Goal: Transaction & Acquisition: Purchase product/service

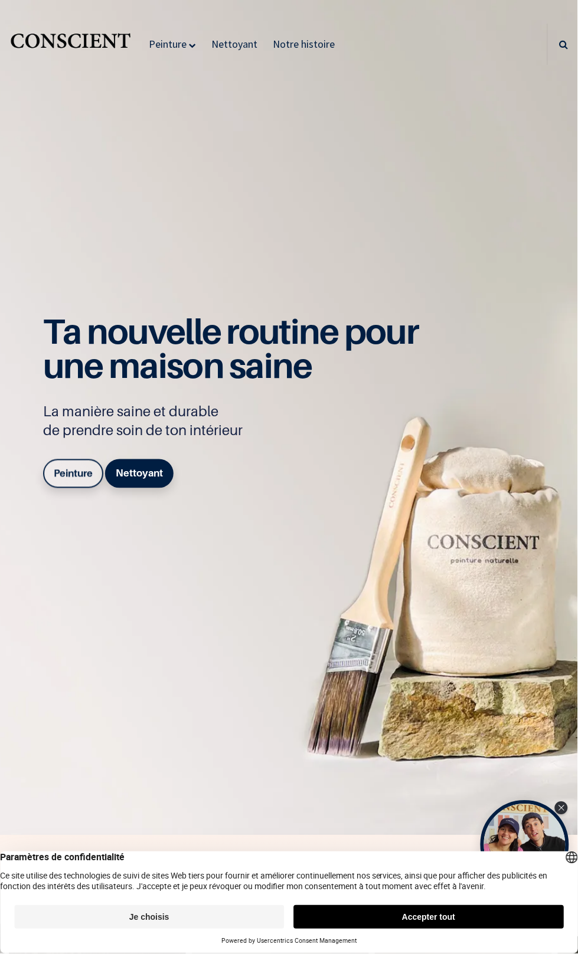
click at [188, 44] on link "Peinture" at bounding box center [173, 44] width 57 height 41
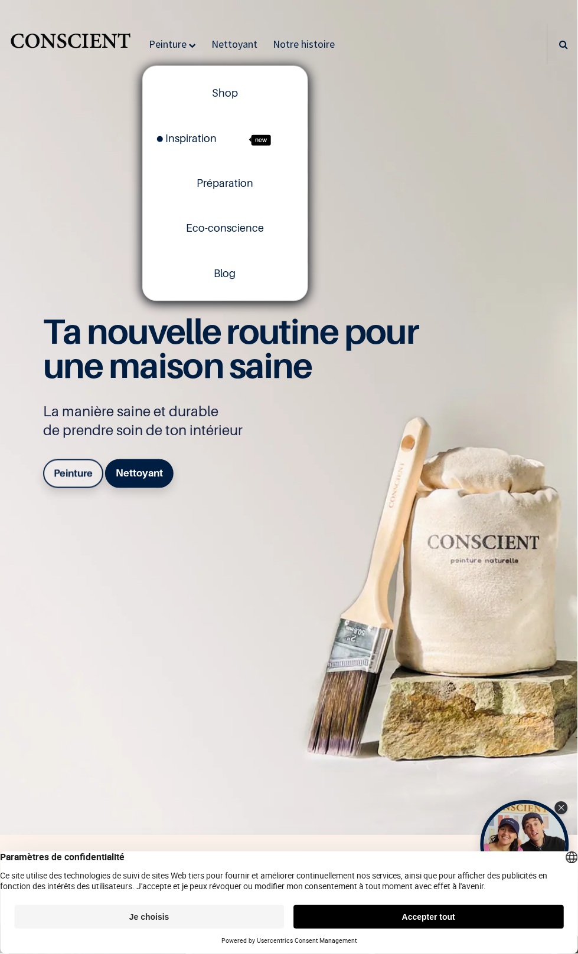
click at [188, 44] on link "Peinture" at bounding box center [173, 44] width 57 height 41
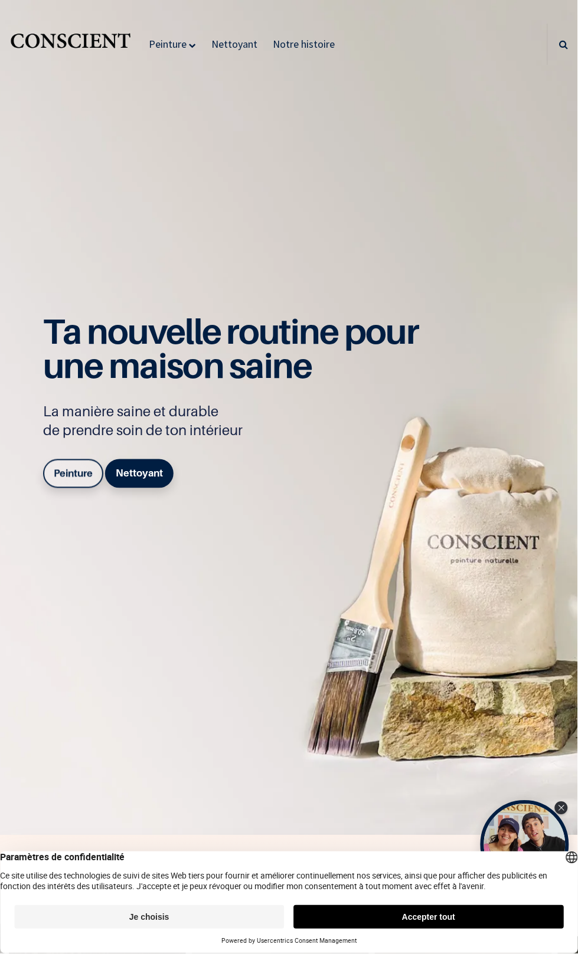
click at [188, 44] on link "Peinture" at bounding box center [173, 44] width 57 height 41
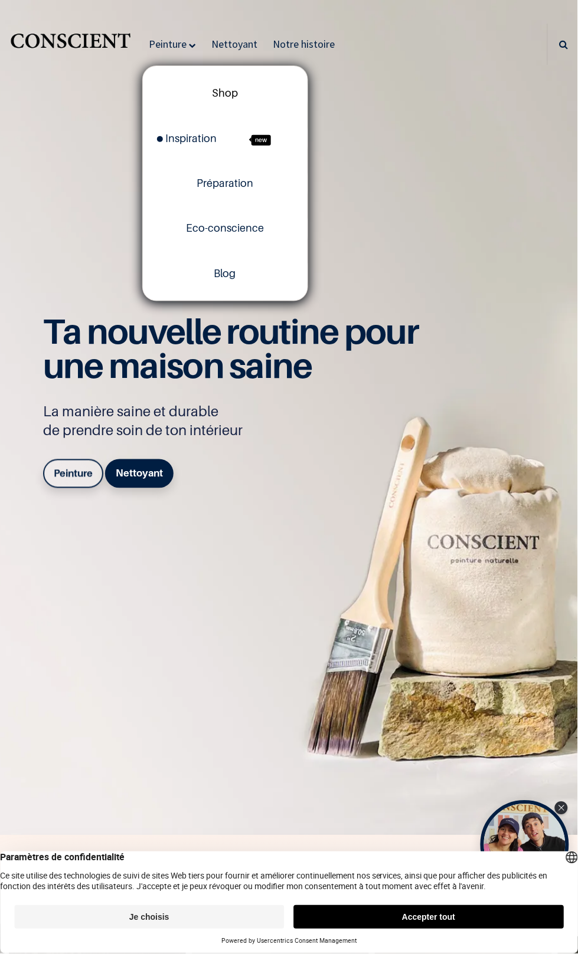
click at [222, 96] on span "Shop" at bounding box center [225, 93] width 26 height 12
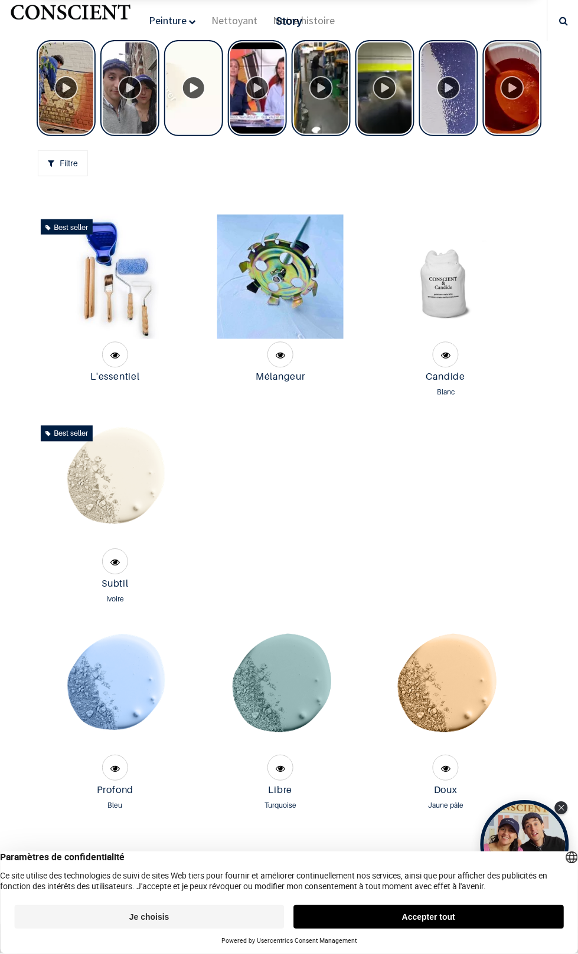
scroll to position [946, 0]
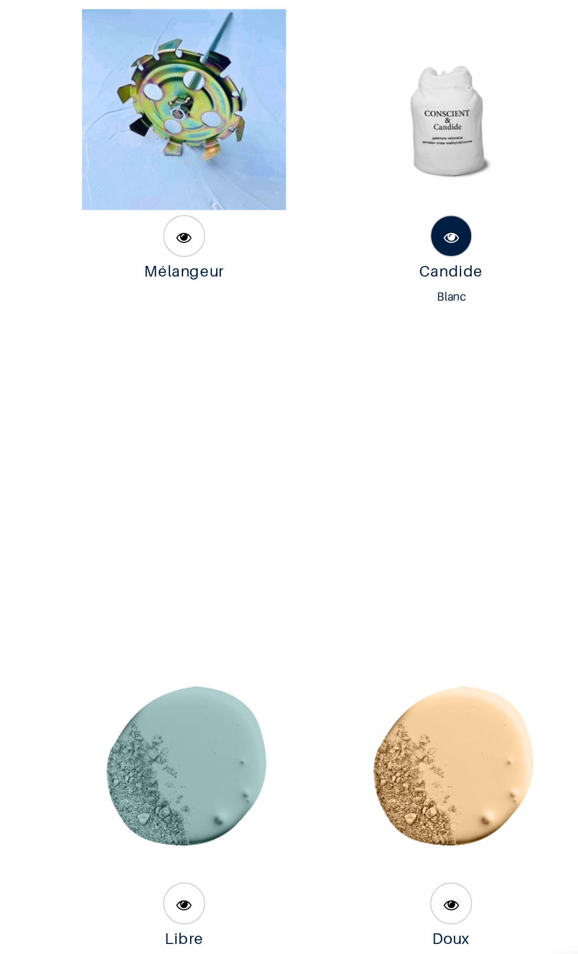
click at [447, 367] on span at bounding box center [445, 354] width 9 height 26
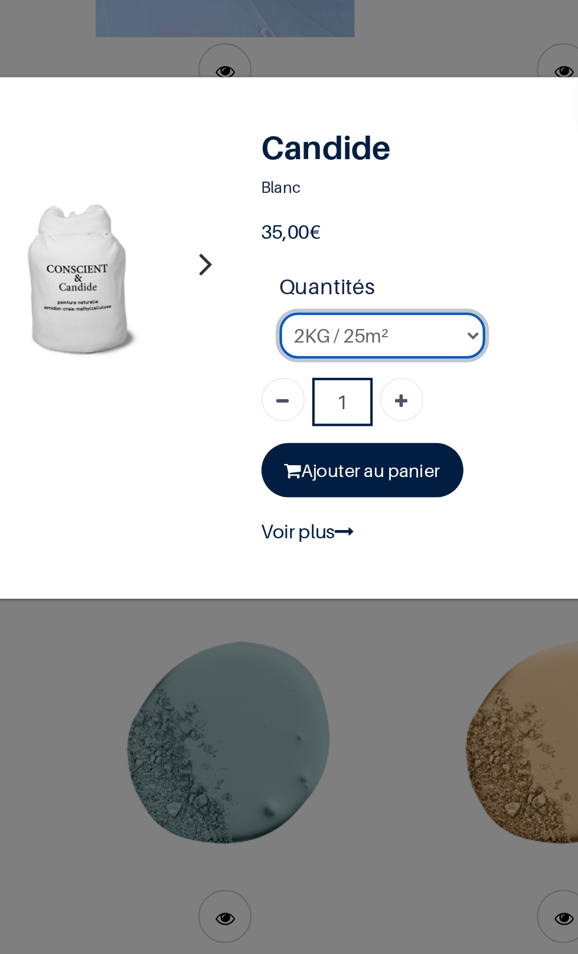
click at [389, 483] on select "2KG / 25m² 4KG / 50m² 8KG / 100m² Testeur" at bounding box center [357, 483] width 100 height 22
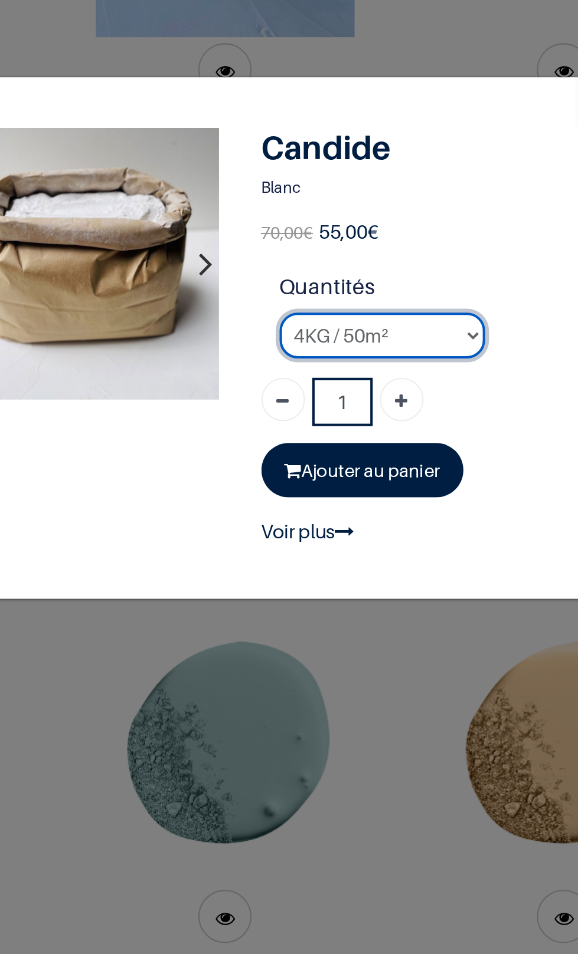
click at [368, 487] on select "2KG / 25m² 4KG / 50m² 8KG / 100m² Testeur" at bounding box center [357, 483] width 100 height 22
select select "1"
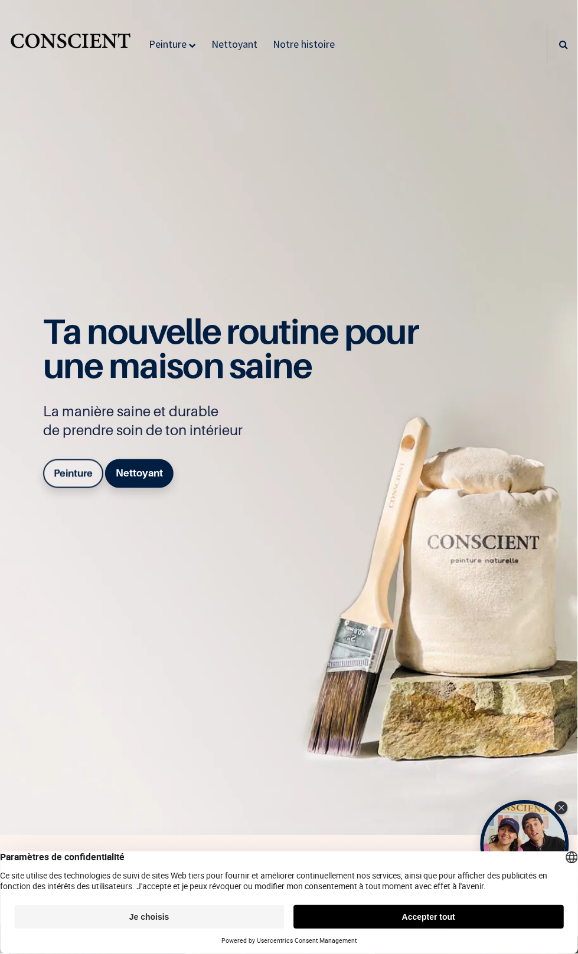
click at [188, 44] on link "Peinture" at bounding box center [173, 44] width 57 height 41
click at [186, 44] on link "Peinture" at bounding box center [173, 44] width 57 height 41
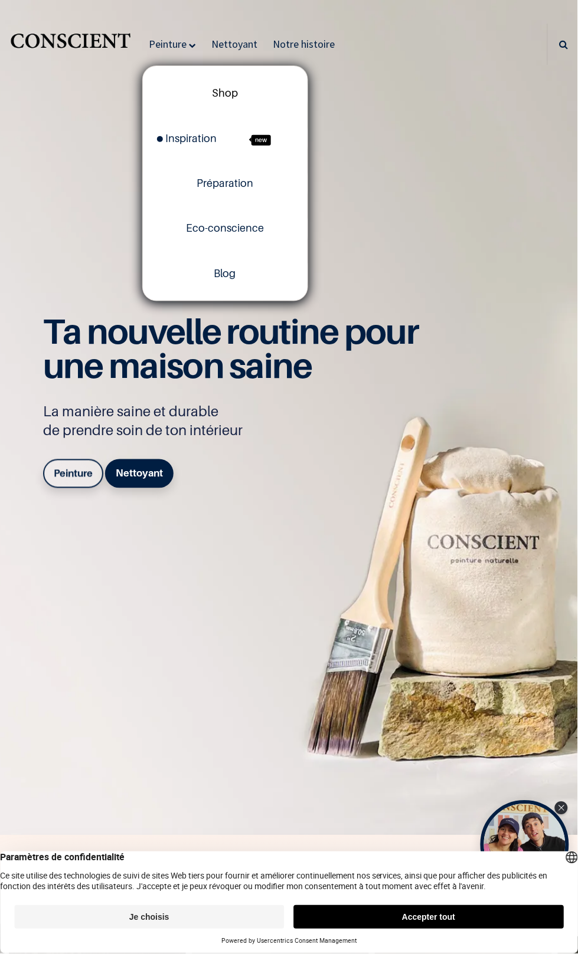
click at [242, 100] on link "Shop" at bounding box center [225, 93] width 165 height 45
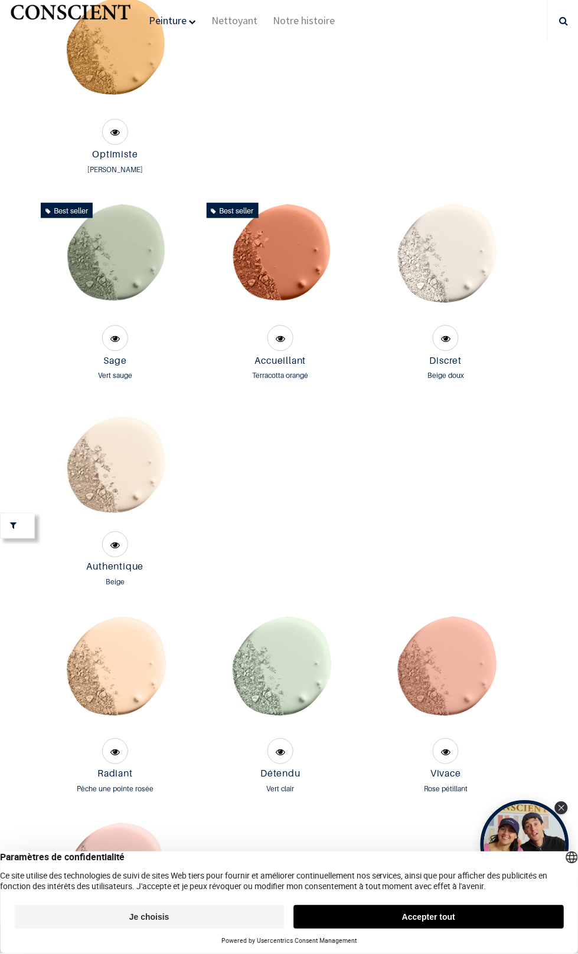
scroll to position [1764, 0]
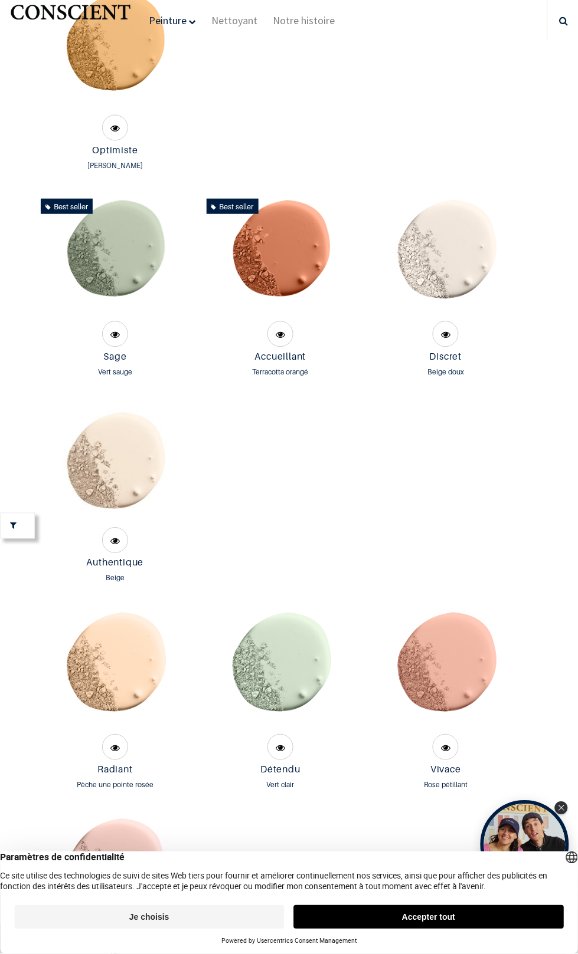
click at [116, 525] on img at bounding box center [115, 463] width 124 height 124
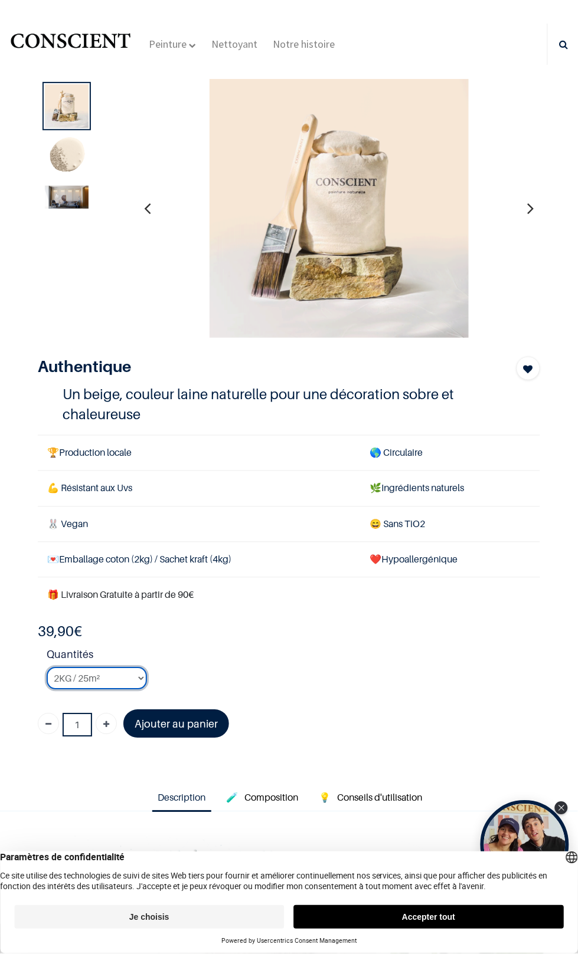
click at [133, 683] on select "2KG / 25m² 4KG / 50m² 8KG / 100m² Testeur" at bounding box center [97, 679] width 100 height 22
select select "6"
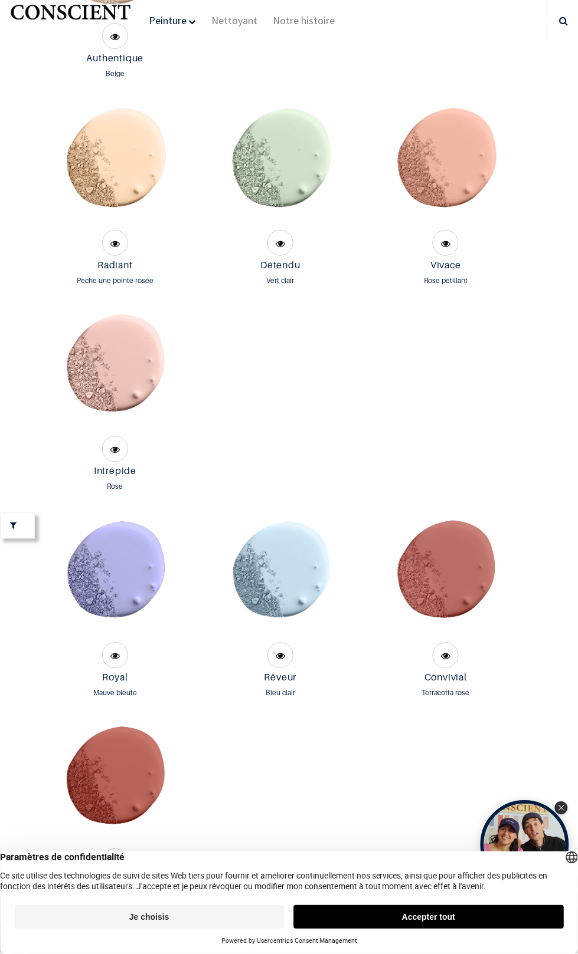
scroll to position [2270, 0]
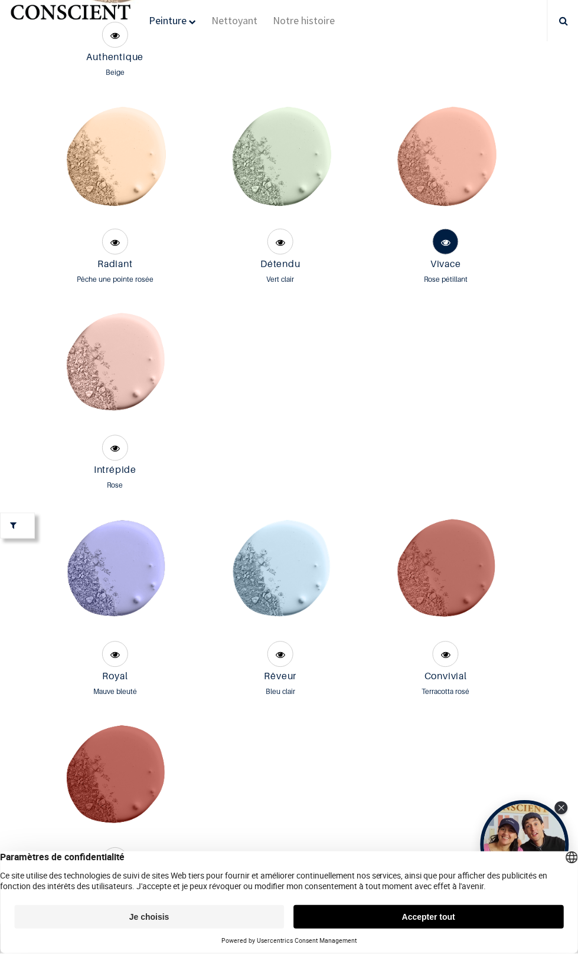
click at [446, 255] on span at bounding box center [445, 242] width 9 height 26
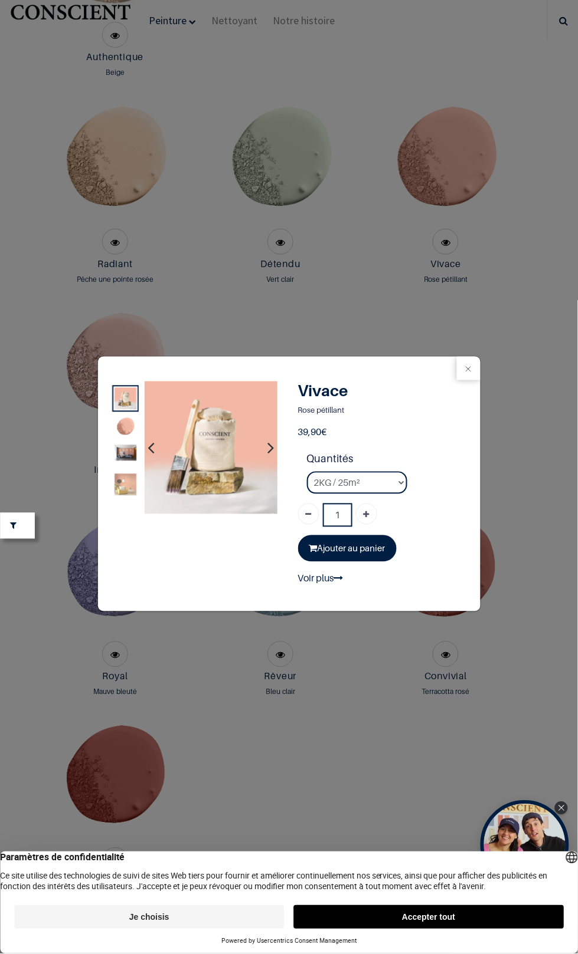
click at [481, 221] on div "Vivace 1" at bounding box center [289, 477] width 578 height 954
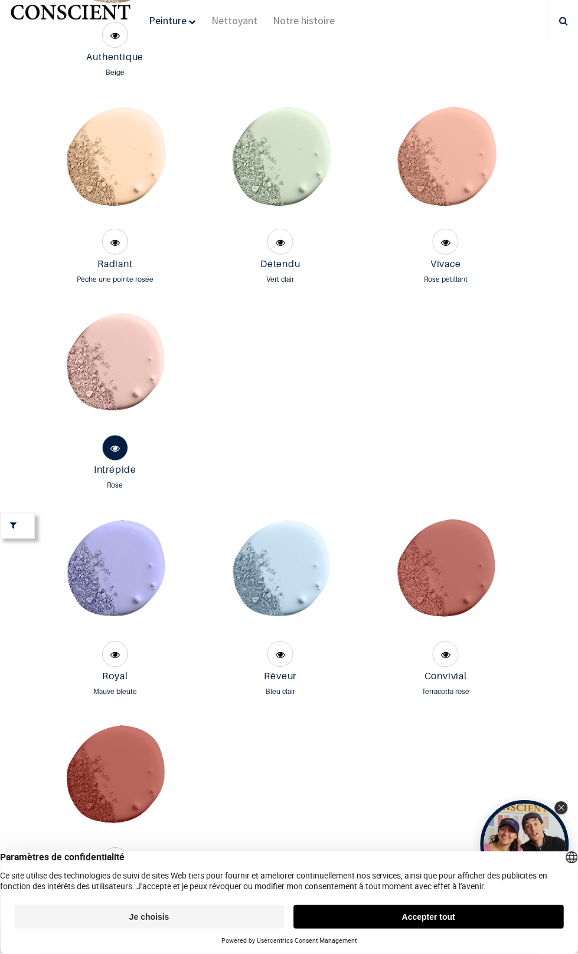
click at [114, 462] on span at bounding box center [114, 449] width 9 height 26
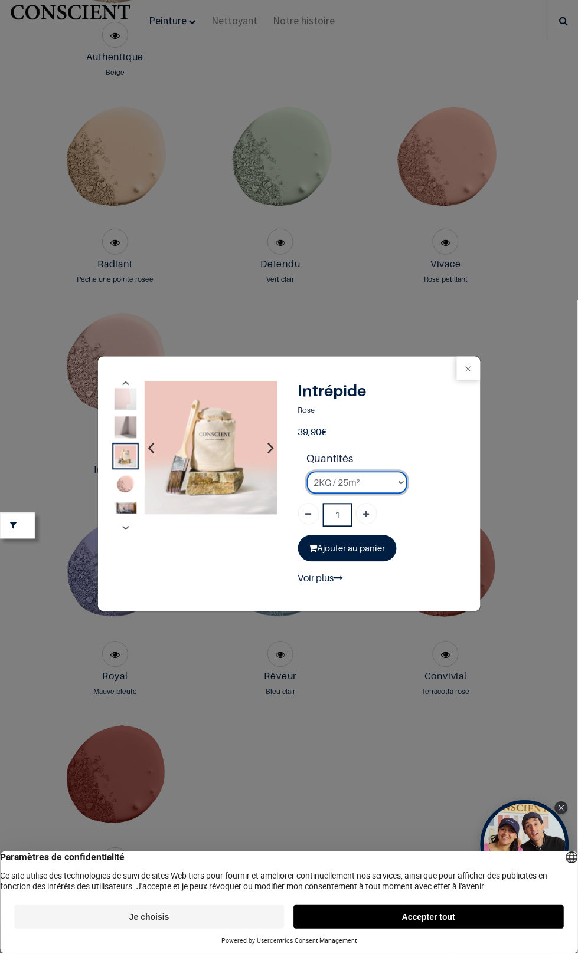
click at [380, 478] on select "2KG / 25m² 4KG / 50m² 8KG / 100m² Testeur" at bounding box center [357, 483] width 100 height 22
click at [390, 477] on select "2KG / 25m² 4KG / 50m² 8KG / 100m² Testeur" at bounding box center [357, 483] width 100 height 22
click at [407, 414] on p "Rose" at bounding box center [384, 411] width 173 height 12
click at [376, 483] on select "2KG / 25m² 4KG / 50m² 8KG / 100m² Testeur" at bounding box center [357, 483] width 100 height 22
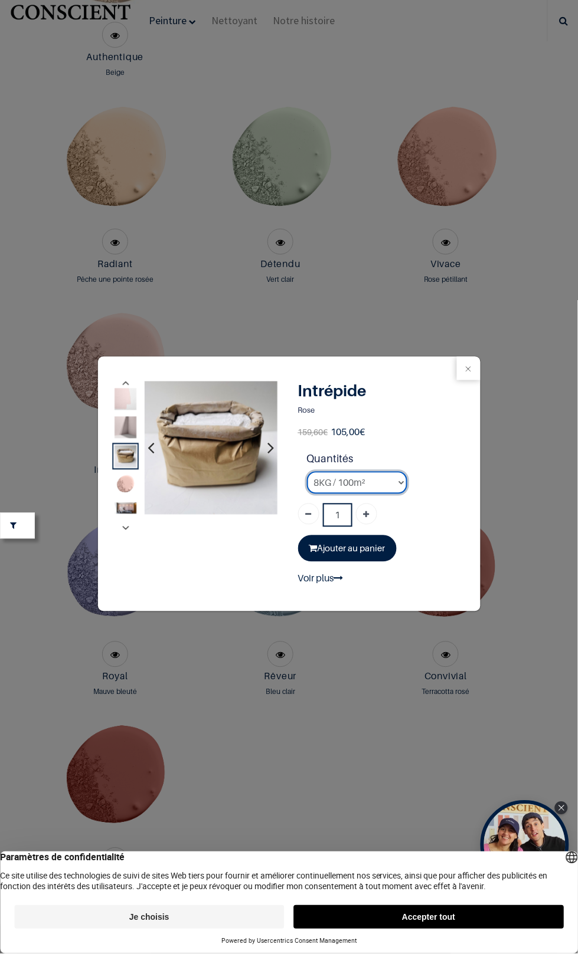
click at [376, 484] on select "2KG / 25m² 4KG / 50m² 8KG / 100m² Testeur" at bounding box center [357, 483] width 100 height 22
select select "10"
